Goal: Transaction & Acquisition: Purchase product/service

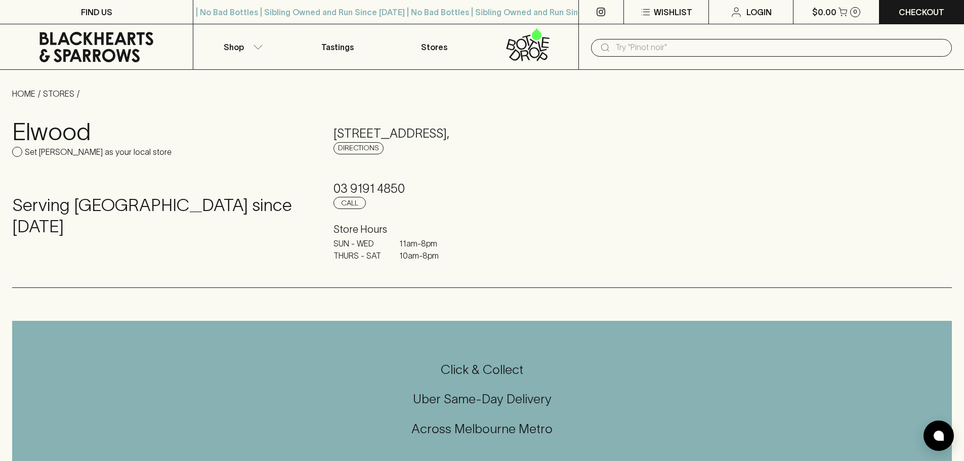
click at [639, 57] on div "​" at bounding box center [771, 47] width 386 height 46
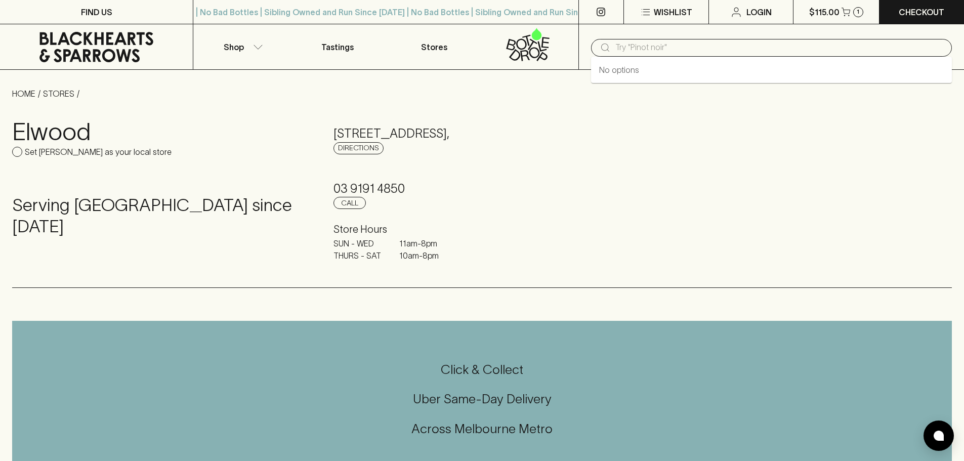
click at [639, 50] on input "text" at bounding box center [779, 47] width 328 height 16
paste input "Plus & Minus Prem Chardonnay 750ml"
type input "Plus & Minus Prem Chardonnay 750ml"
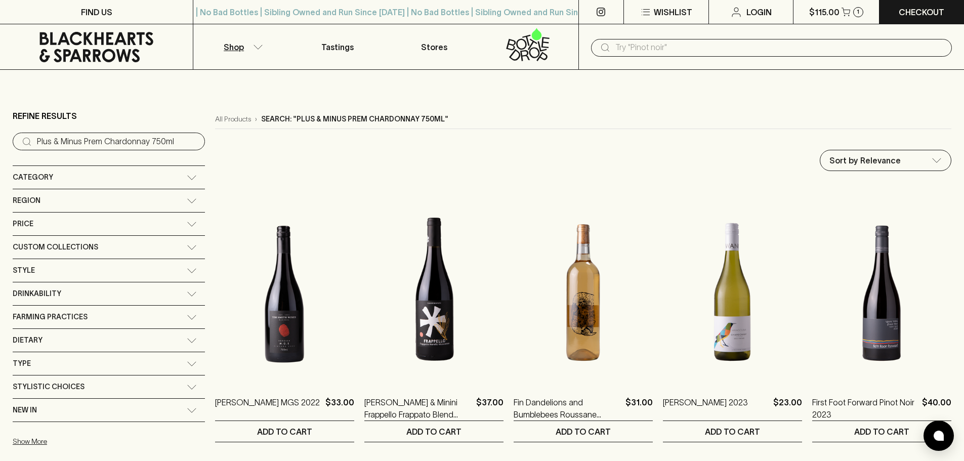
scroll to position [0, 43]
drag, startPoint x: 83, startPoint y: 137, endPoint x: 156, endPoint y: 147, distance: 73.5
click at [156, 147] on div "Refine Results ​ Plus & Minus Prem Chardonnay 750ml Category + Red Wine + White…" at bounding box center [482, 427] width 938 height 650
type input "Plus & Minus"
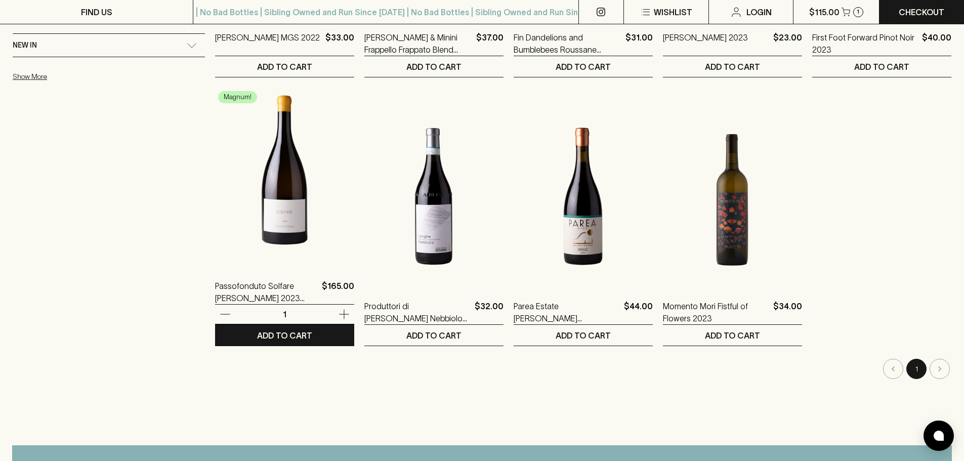
scroll to position [607, 0]
